Goal: Task Accomplishment & Management: Use online tool/utility

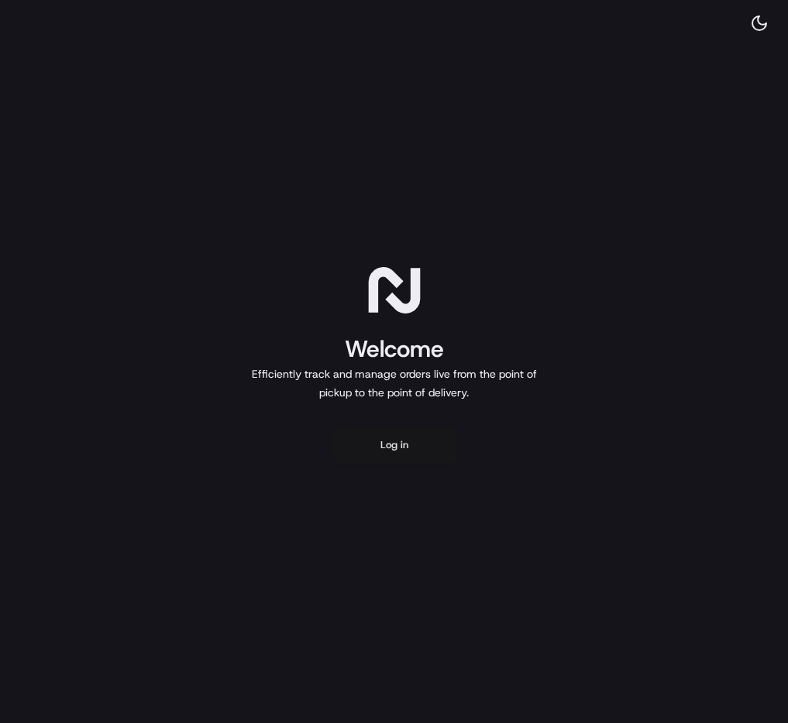
click at [444, 438] on button "Log in" at bounding box center [394, 445] width 124 height 37
